Goal: Transaction & Acquisition: Obtain resource

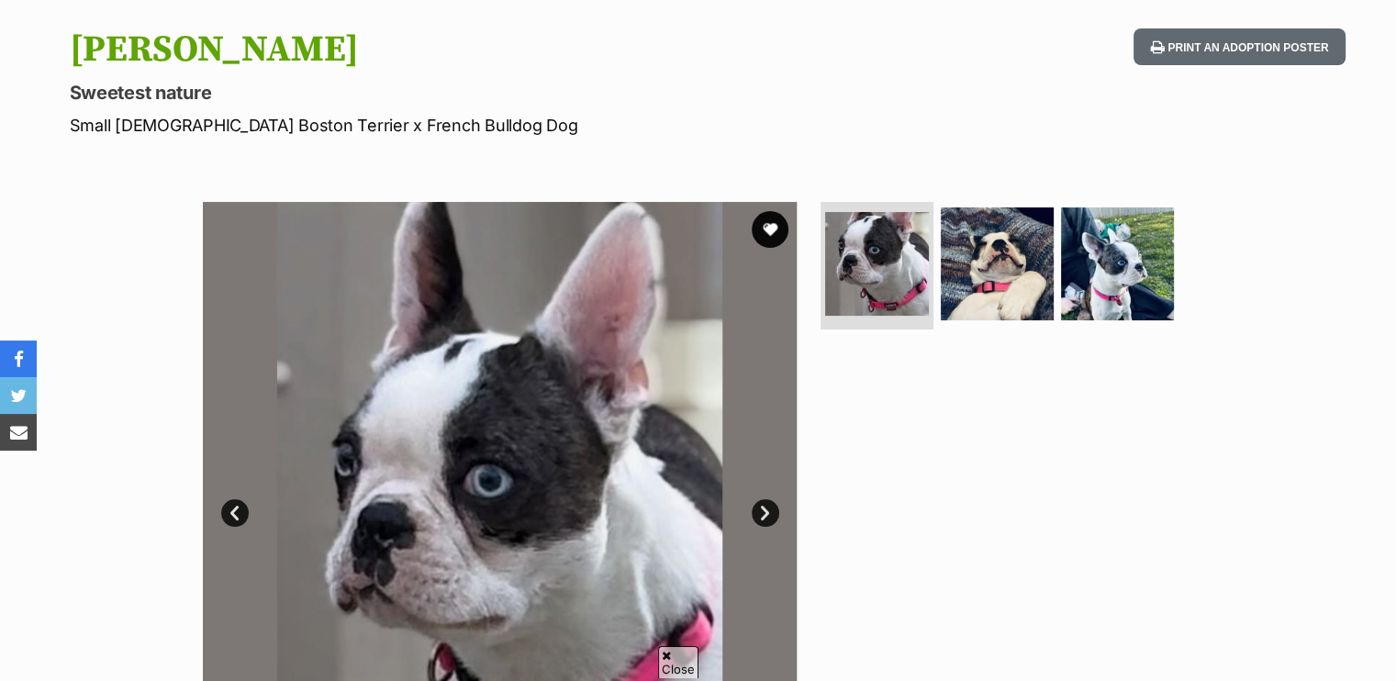
scroll to position [184, 0]
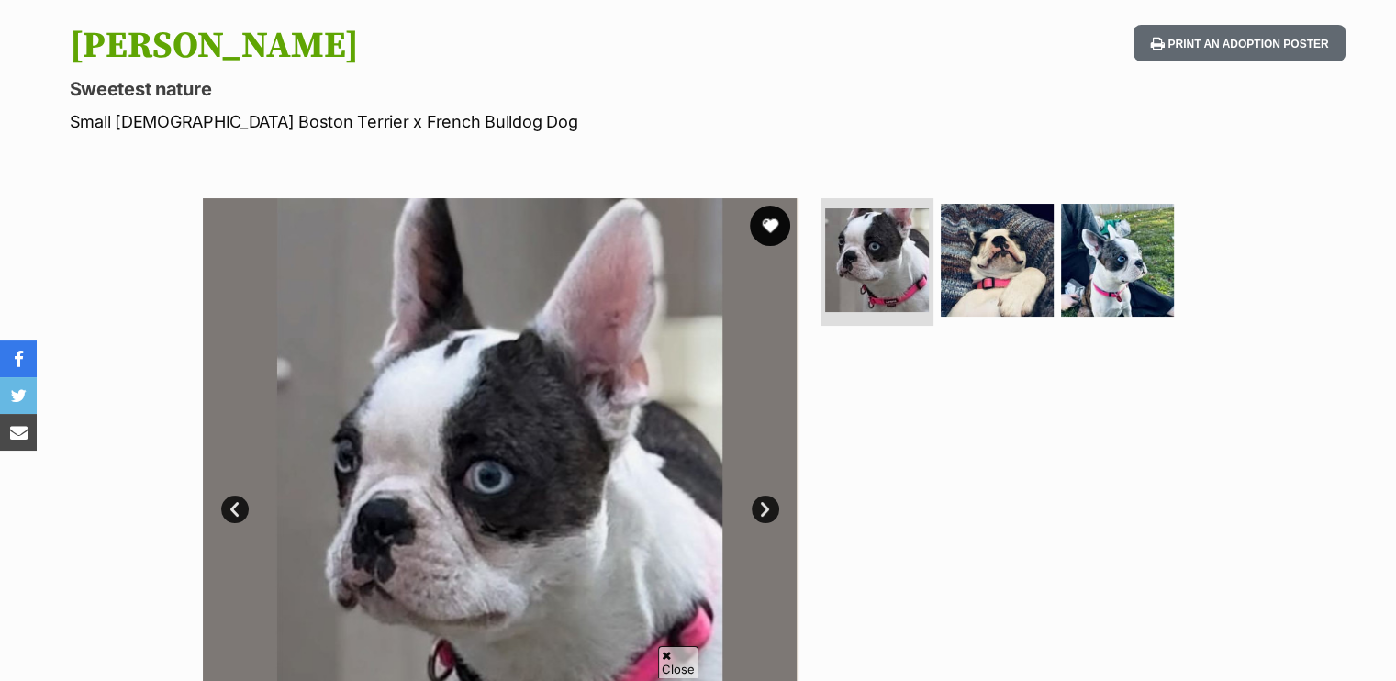
click at [769, 222] on button "favourite" at bounding box center [770, 226] width 40 height 40
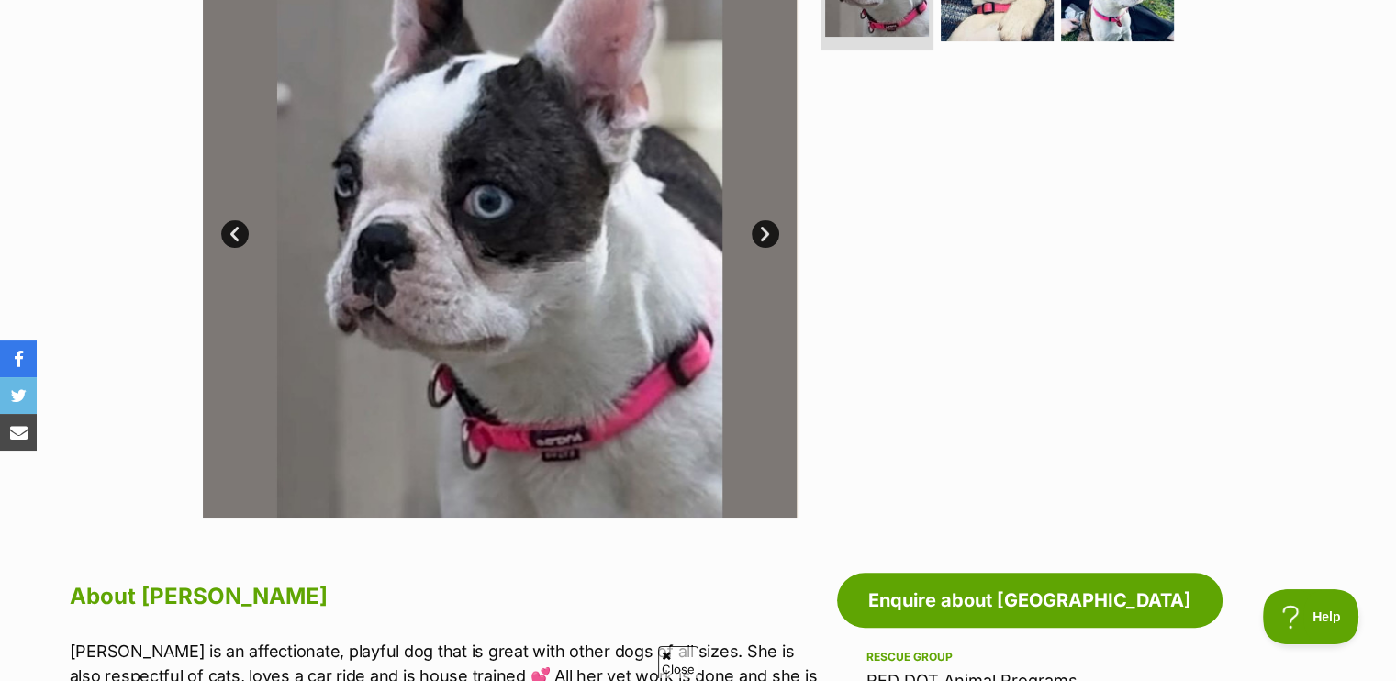
scroll to position [0, 0]
click at [763, 225] on link "Next" at bounding box center [766, 234] width 28 height 28
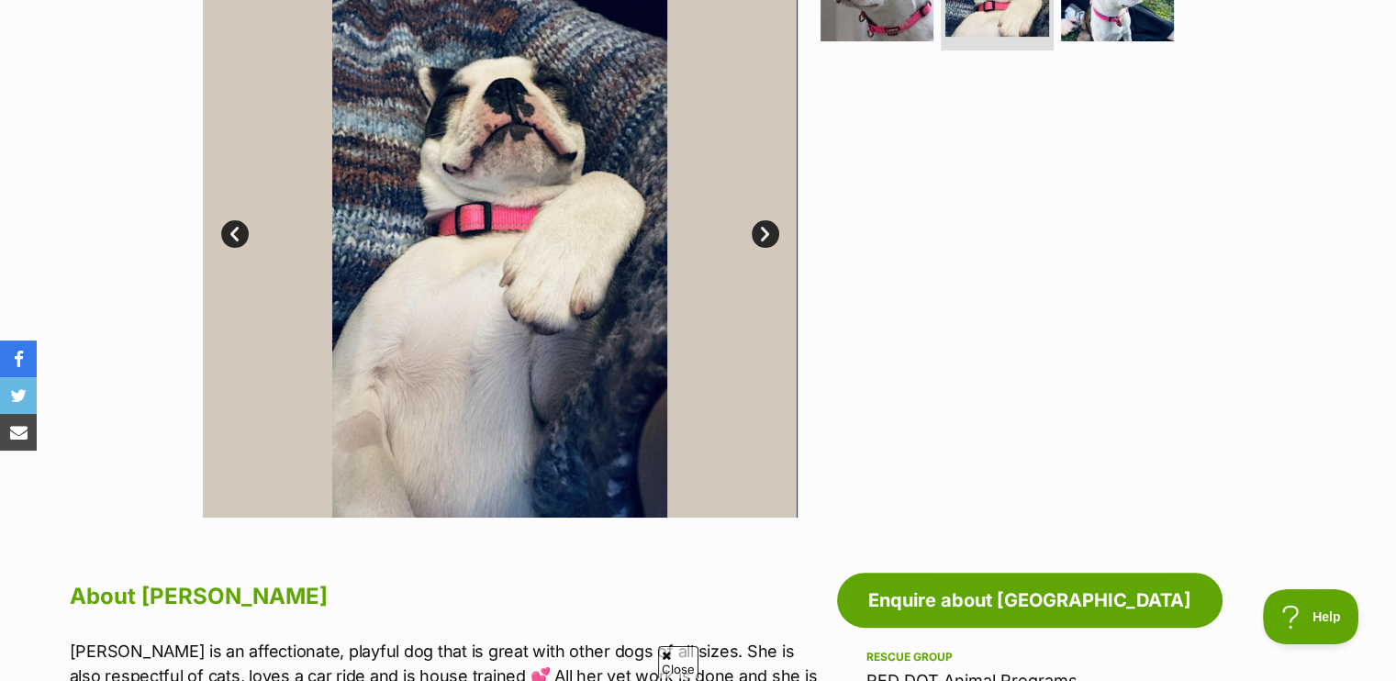
click at [763, 226] on link "Next" at bounding box center [766, 234] width 28 height 28
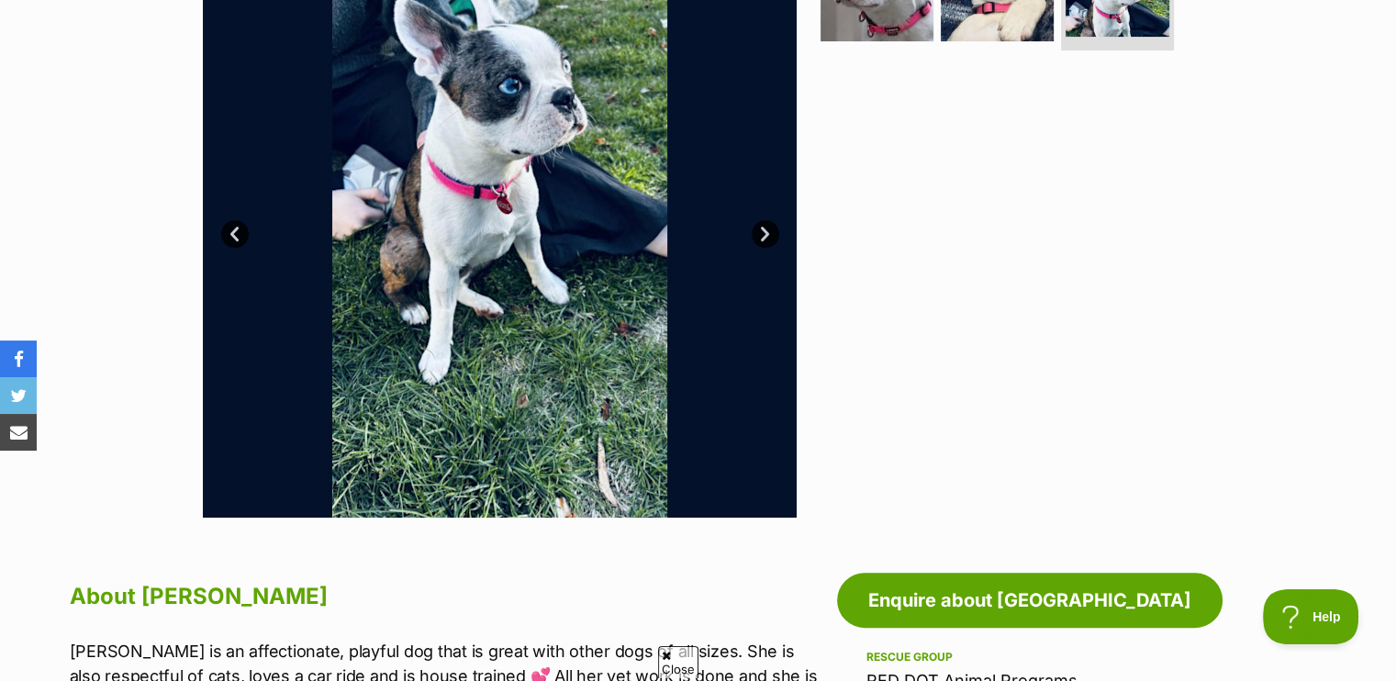
click at [763, 227] on link "Next" at bounding box center [766, 234] width 28 height 28
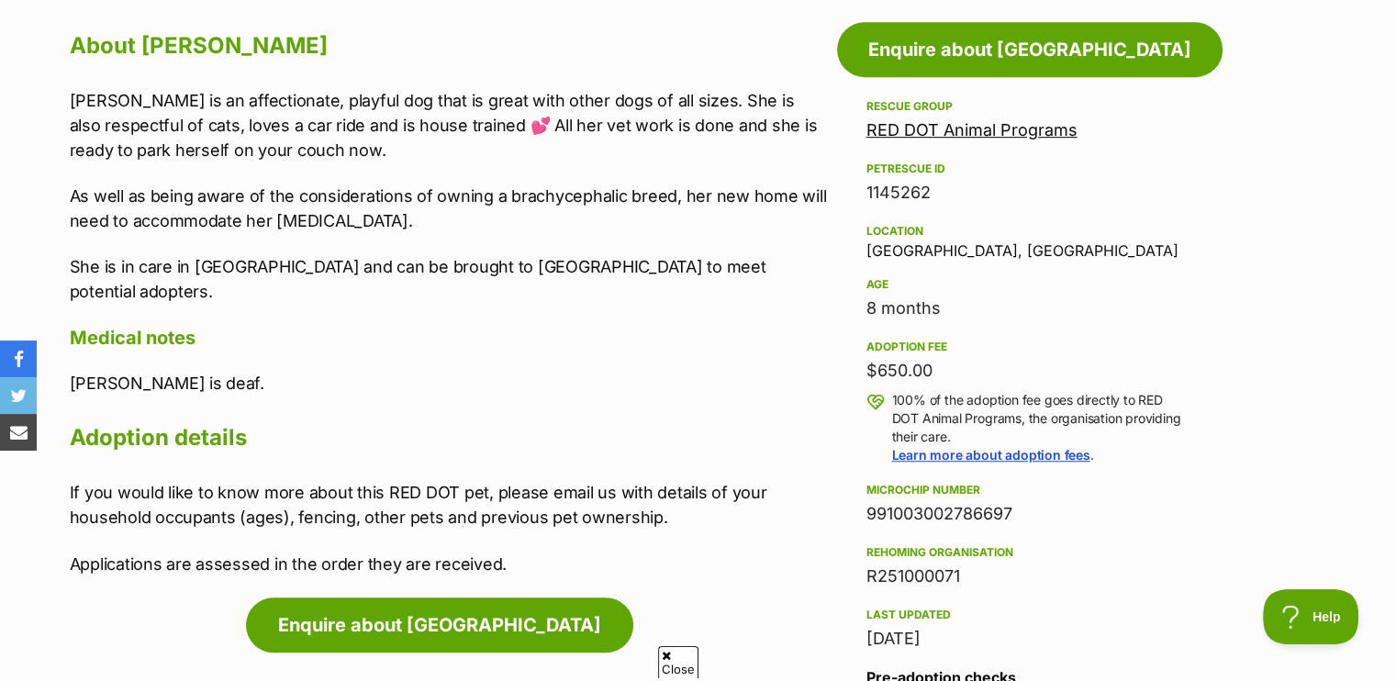
scroll to position [734, 0]
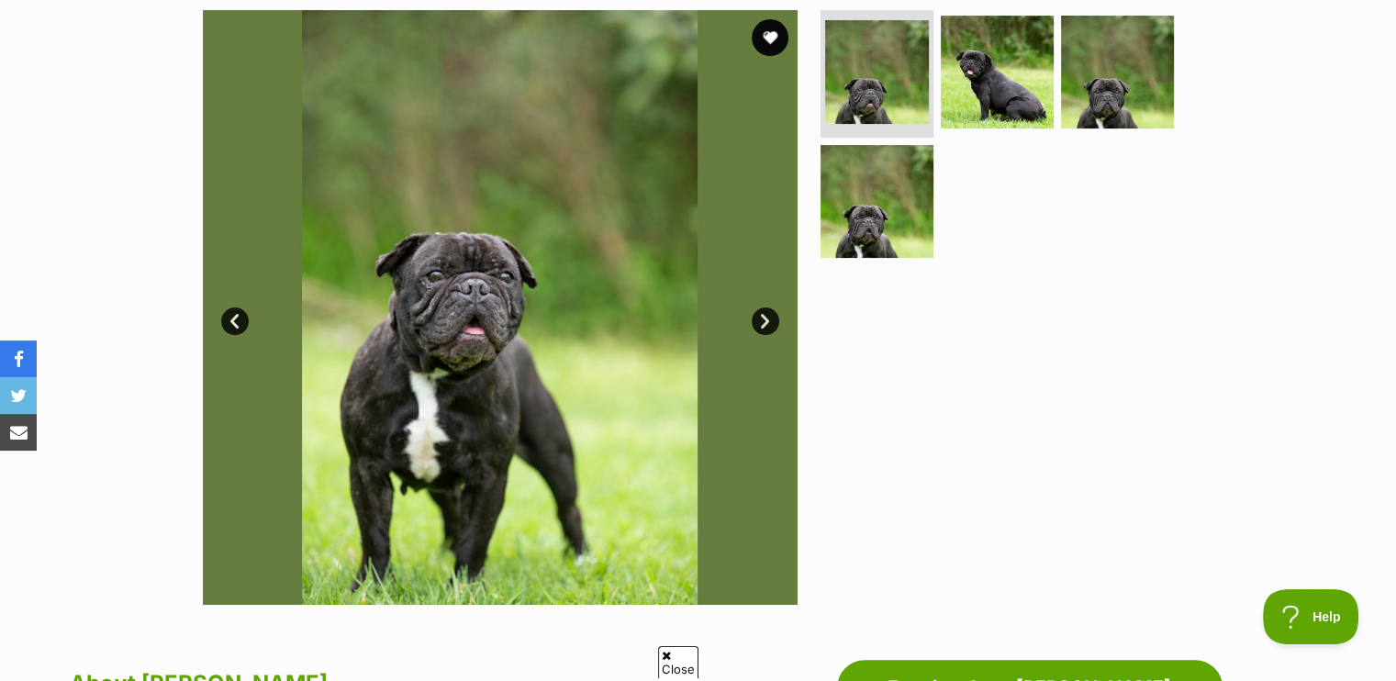
scroll to position [367, 0]
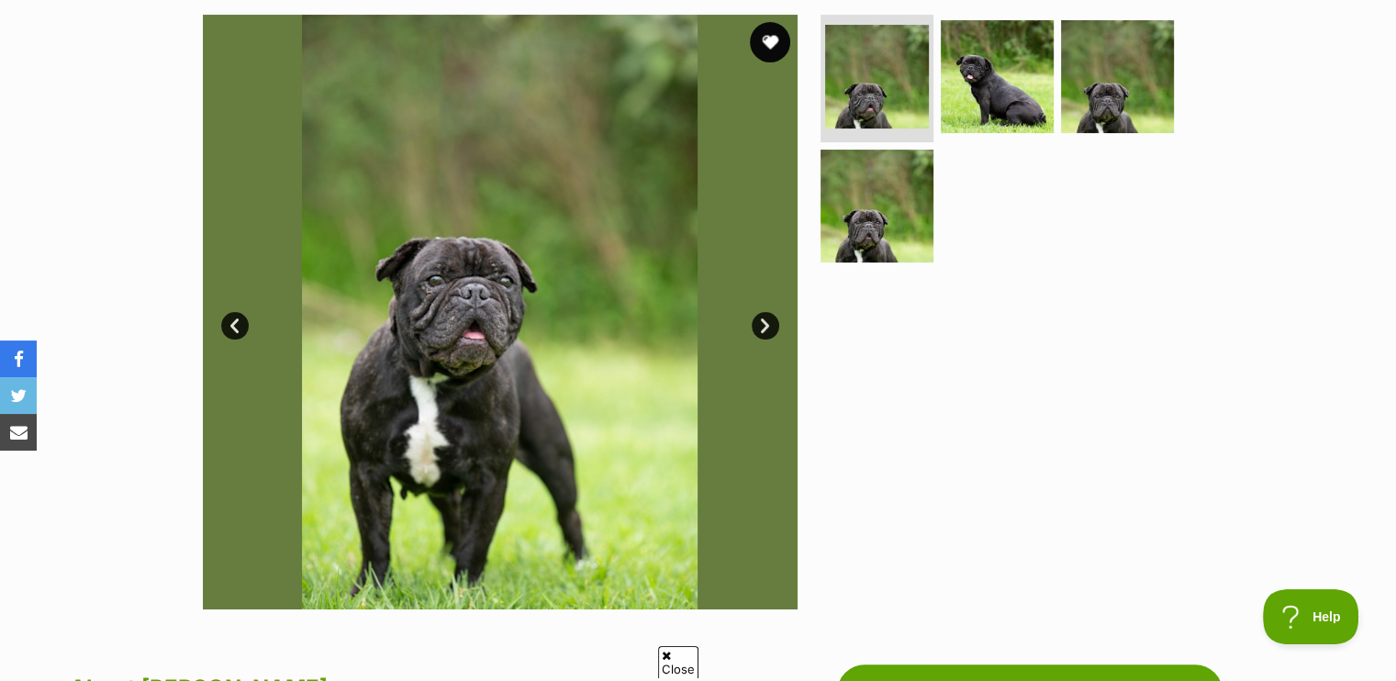
click at [771, 37] on button "favourite" at bounding box center [770, 42] width 40 height 40
click at [764, 321] on link "Next" at bounding box center [766, 326] width 28 height 28
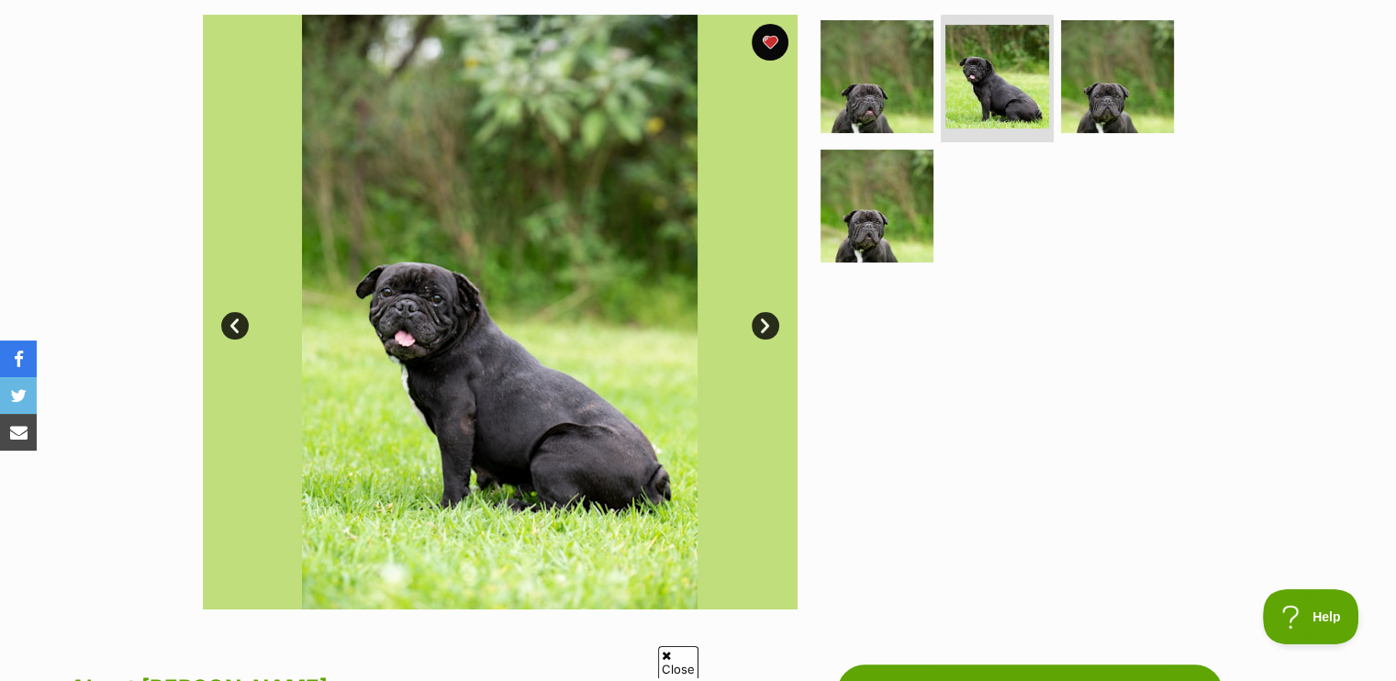
click at [764, 321] on link "Next" at bounding box center [766, 326] width 28 height 28
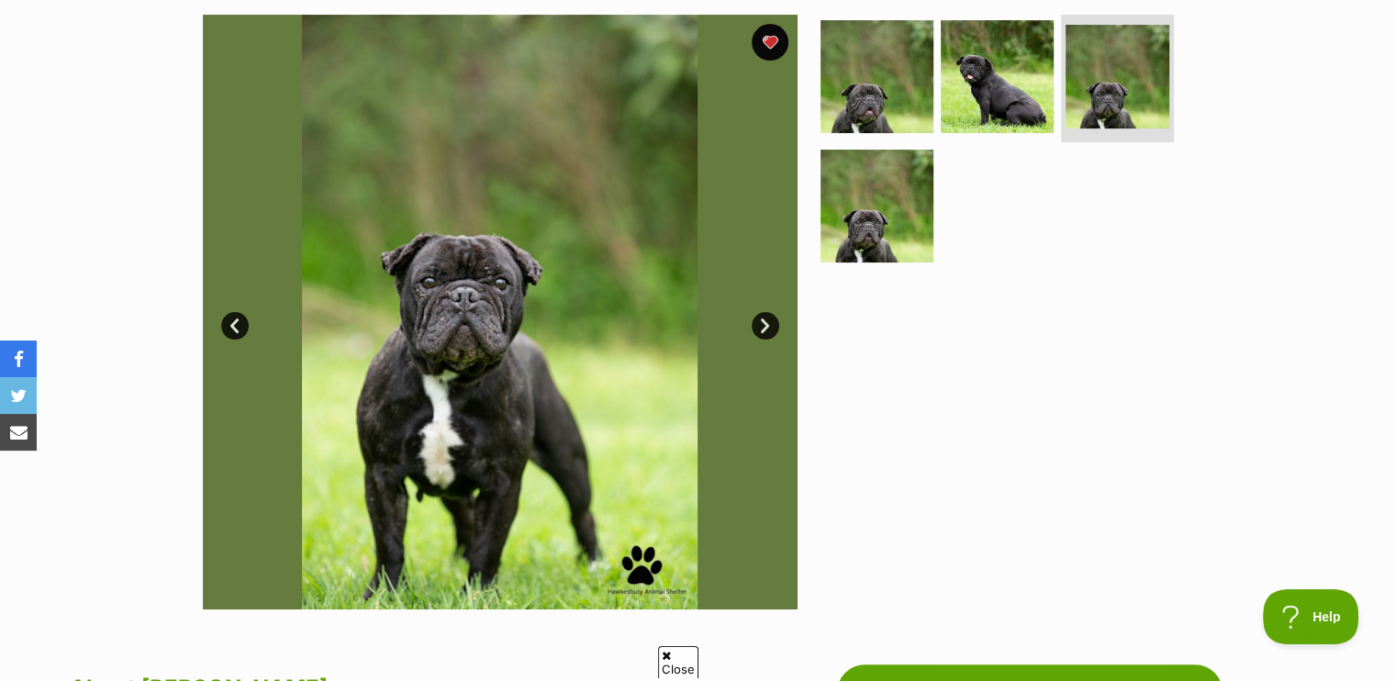
click at [764, 321] on link "Next" at bounding box center [766, 326] width 28 height 28
